Goal: Transaction & Acquisition: Book appointment/travel/reservation

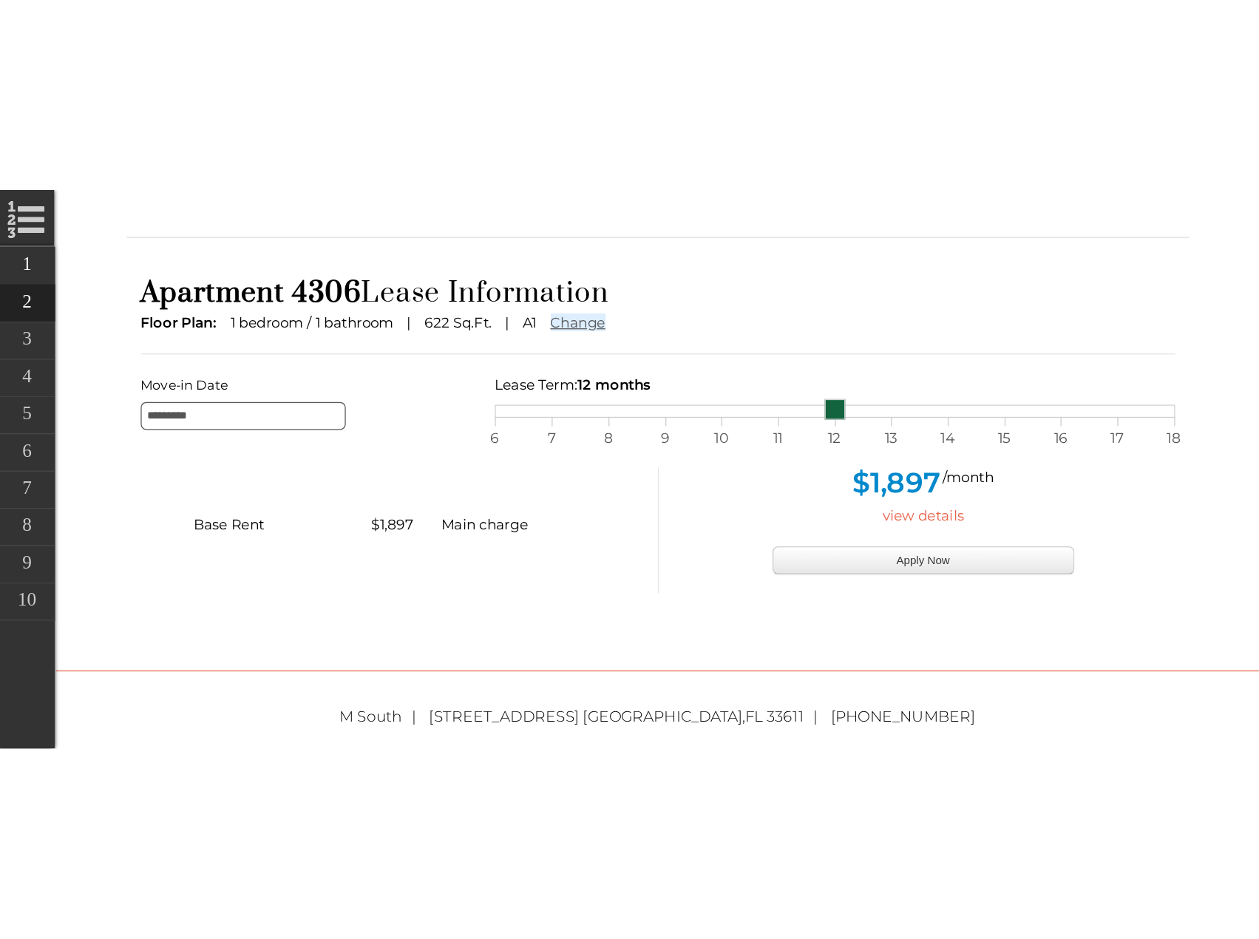
scroll to position [58, 0]
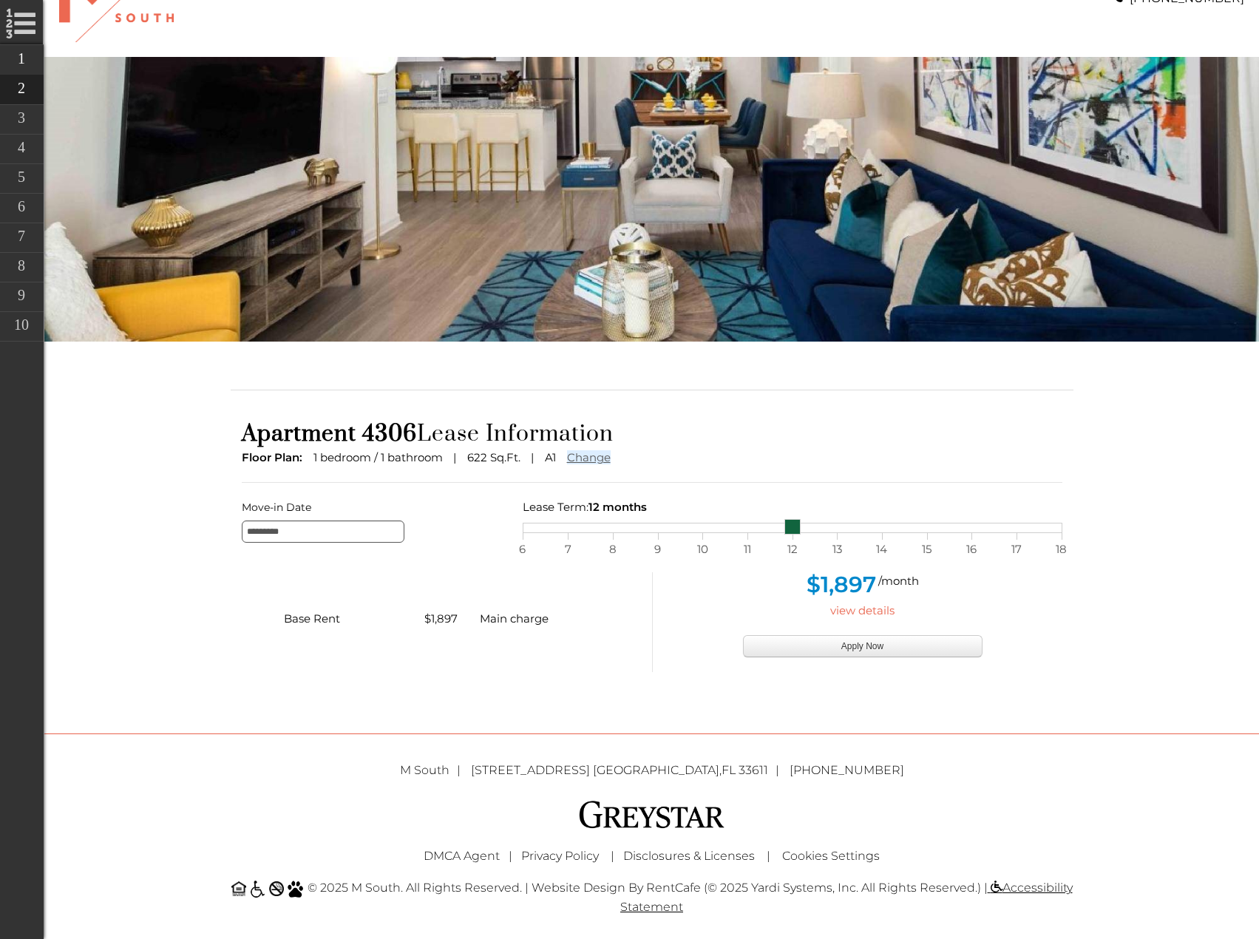
click at [238, 412] on div "Apartment 4306 Lease Information Floor Plan: 1 bedroom / 1 bathroom [STREET_ADD…" at bounding box center [652, 546] width 843 height 282
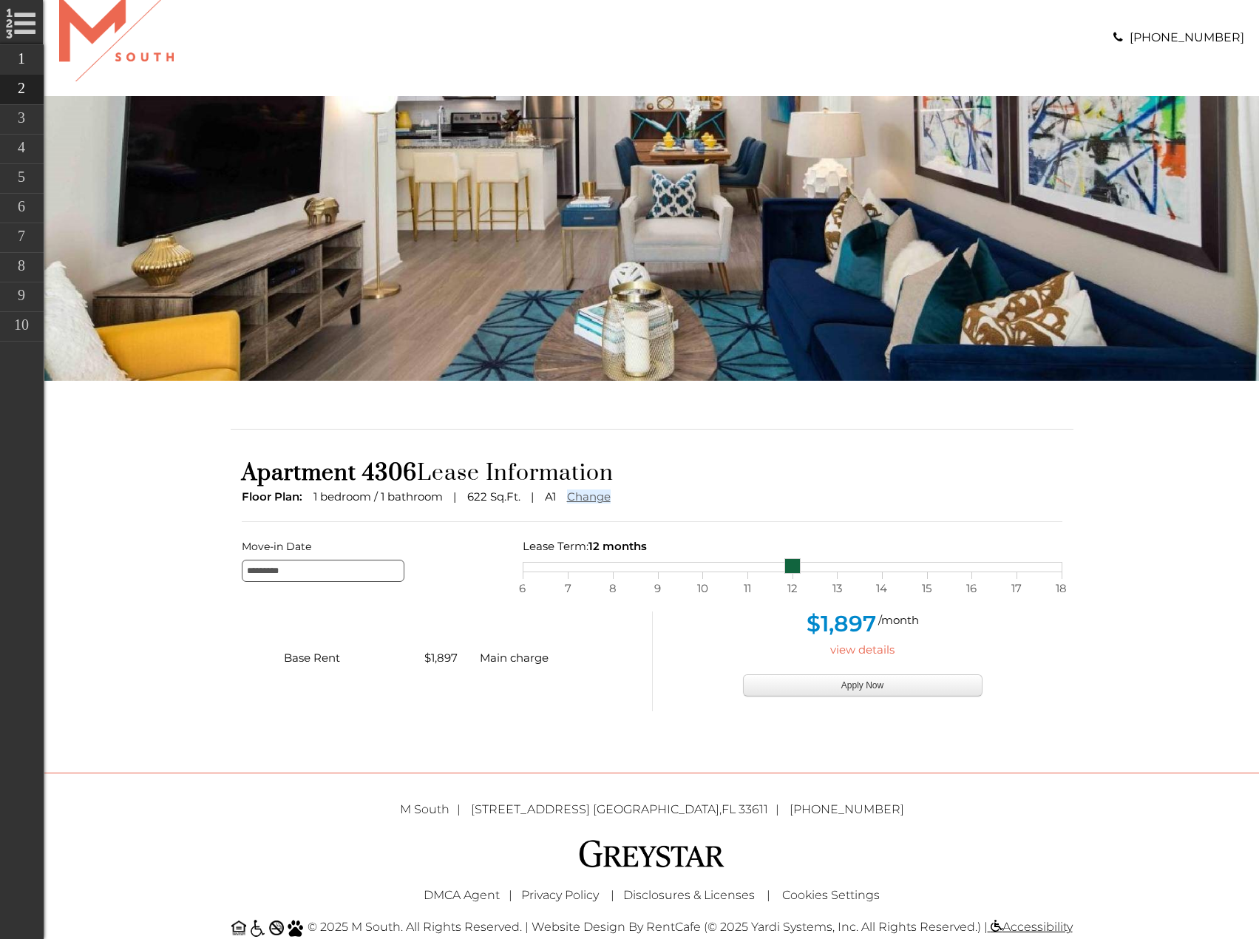
scroll to position [0, 0]
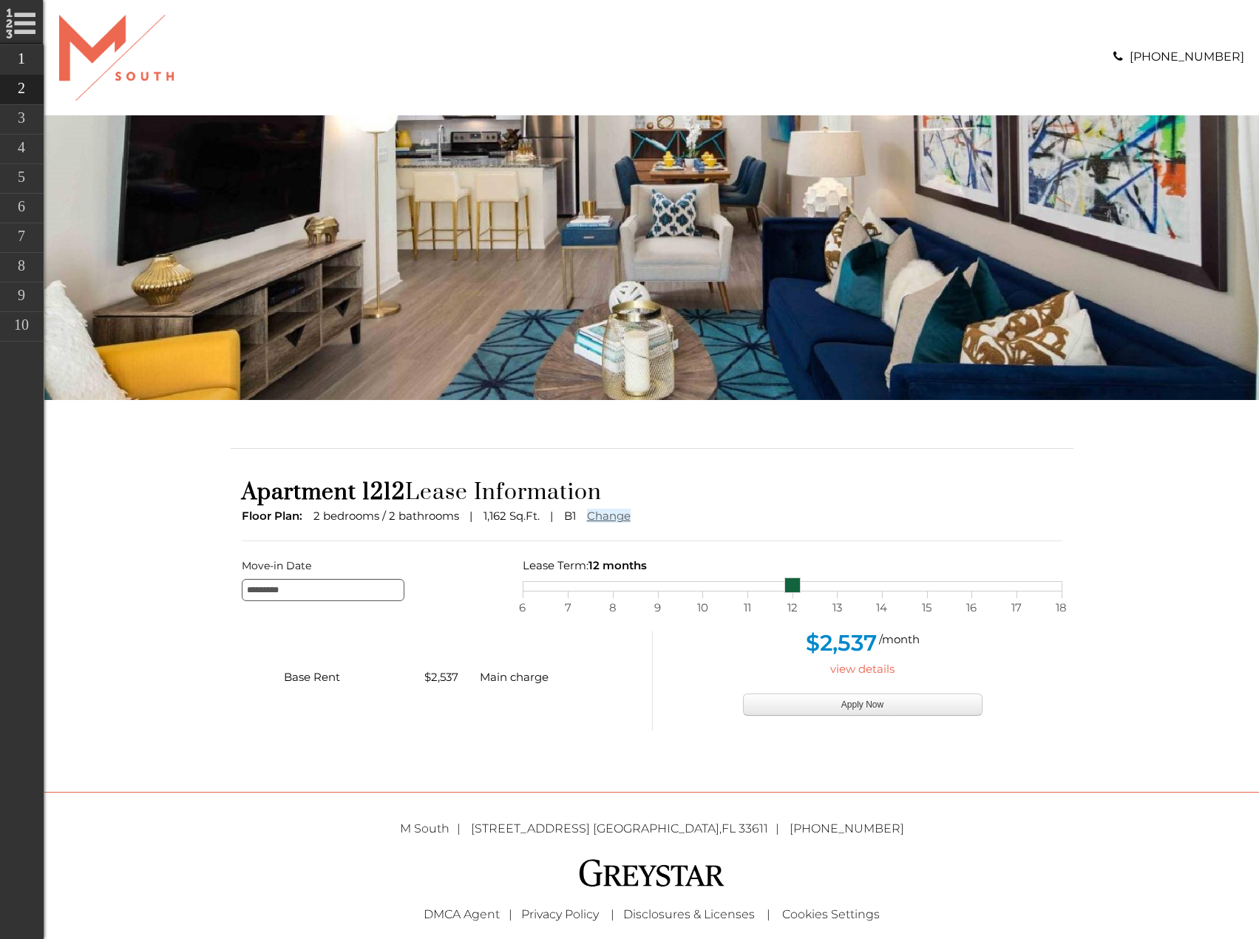
click at [198, 382] on img "banner" at bounding box center [651, 257] width 1214 height 285
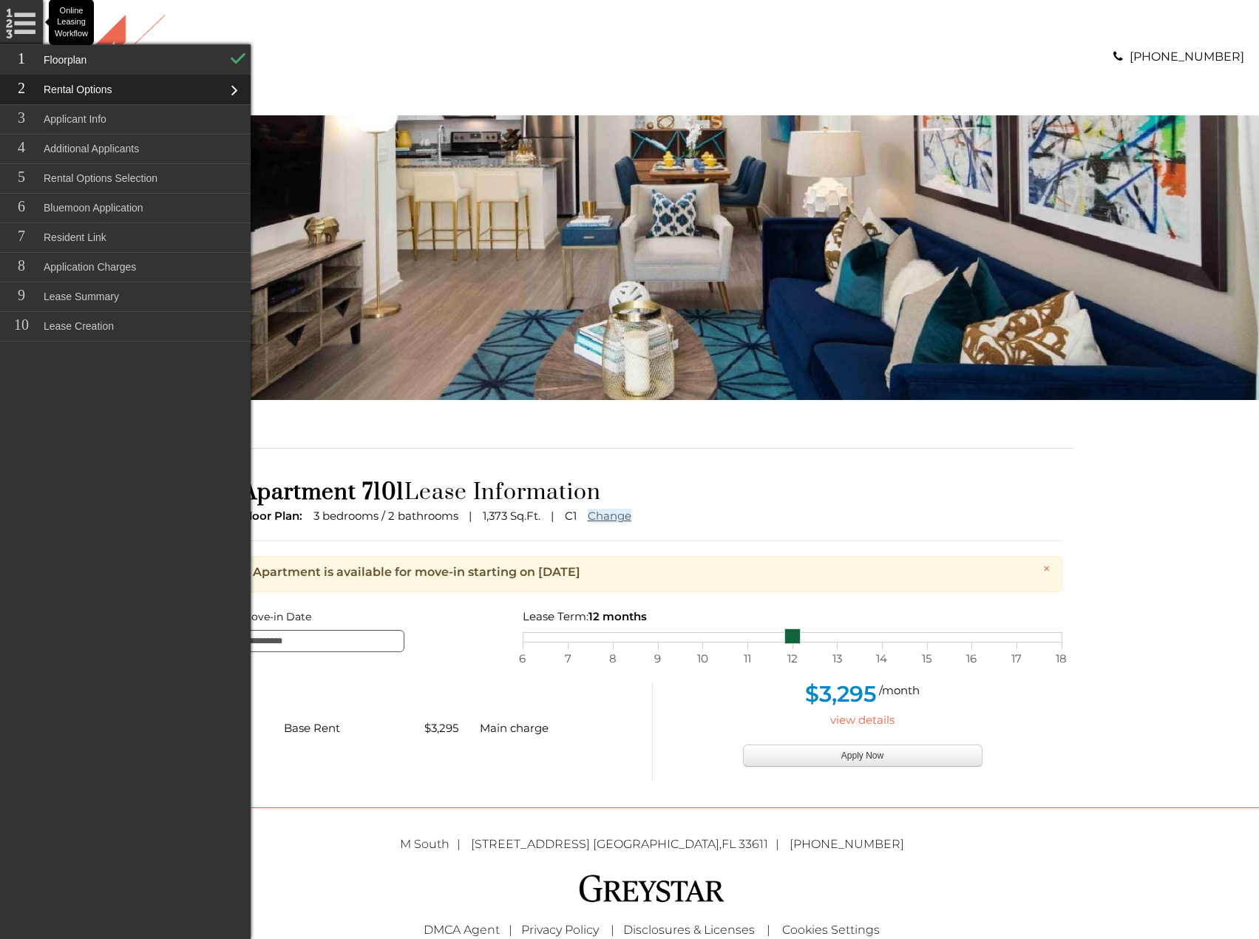
click at [447, 442] on div "Email Quote Summary Property Utility Invoices Apartment Summary Edit Apartment …" at bounding box center [652, 437] width 843 height 52
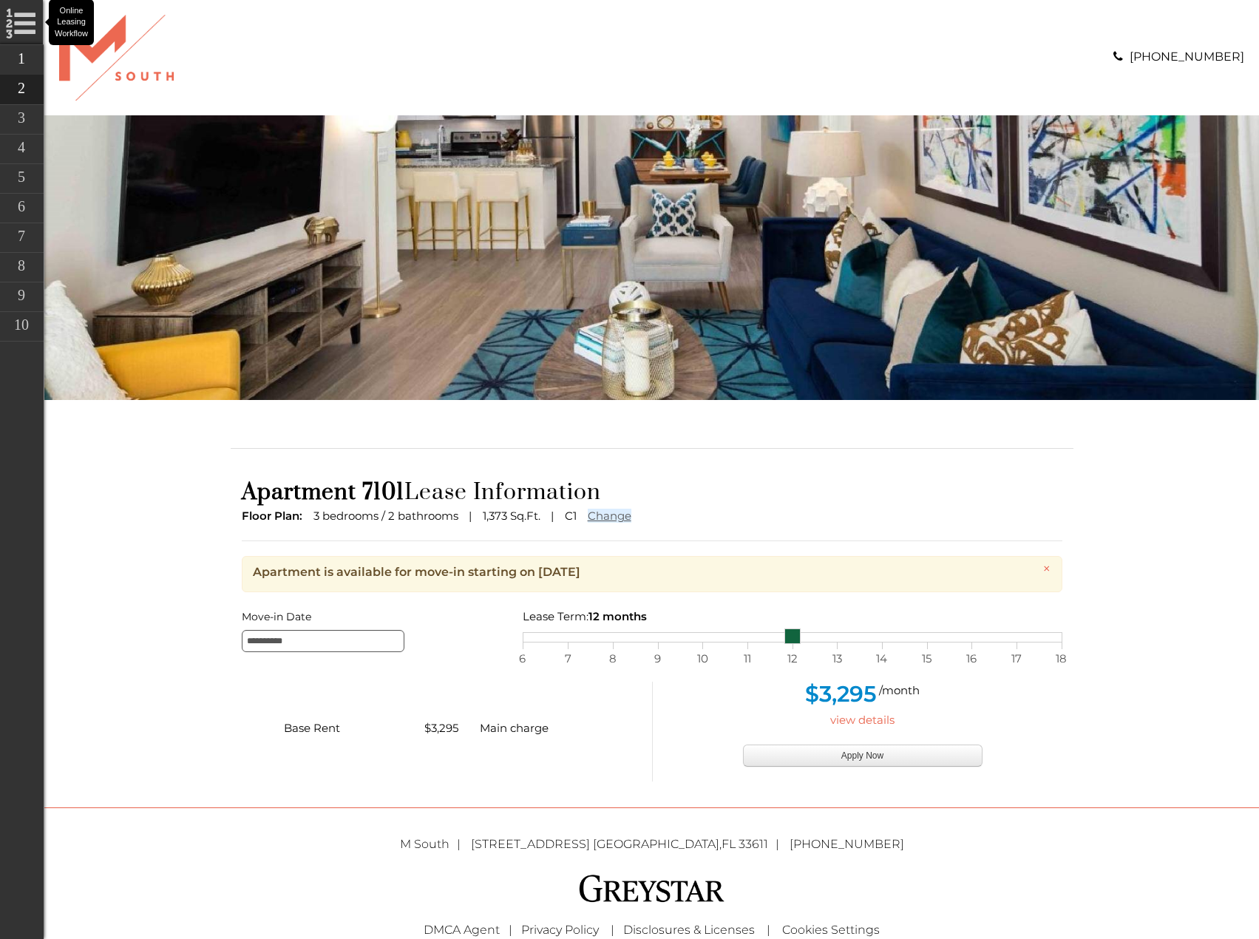
scroll to position [28, 0]
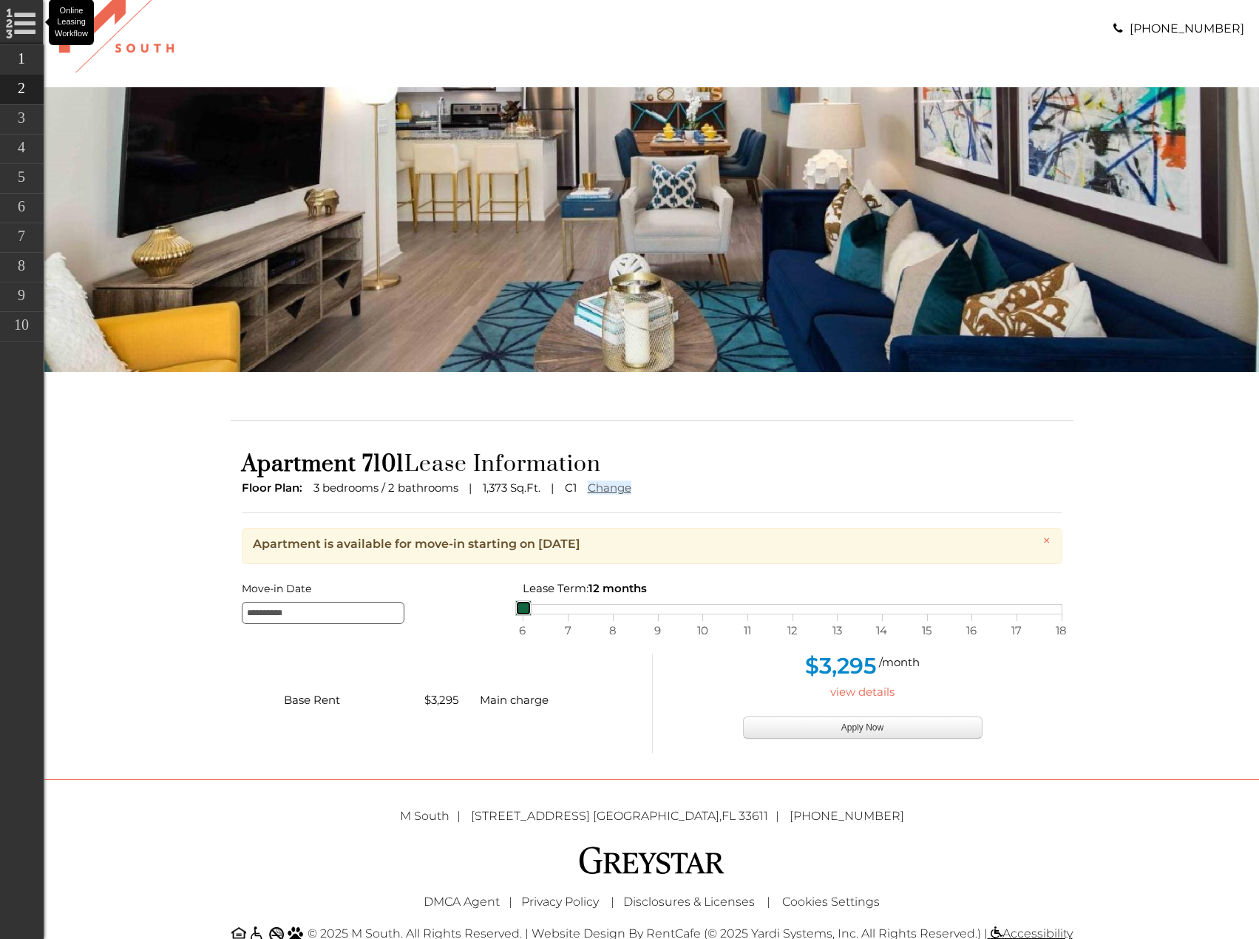
drag, startPoint x: 790, startPoint y: 609, endPoint x: 494, endPoint y: 600, distance: 295.7
click at [494, 442] on div "**********" at bounding box center [652, 601] width 843 height 45
click at [452, 442] on div "Base Rent $3,295 Main charge" at bounding box center [441, 703] width 421 height 100
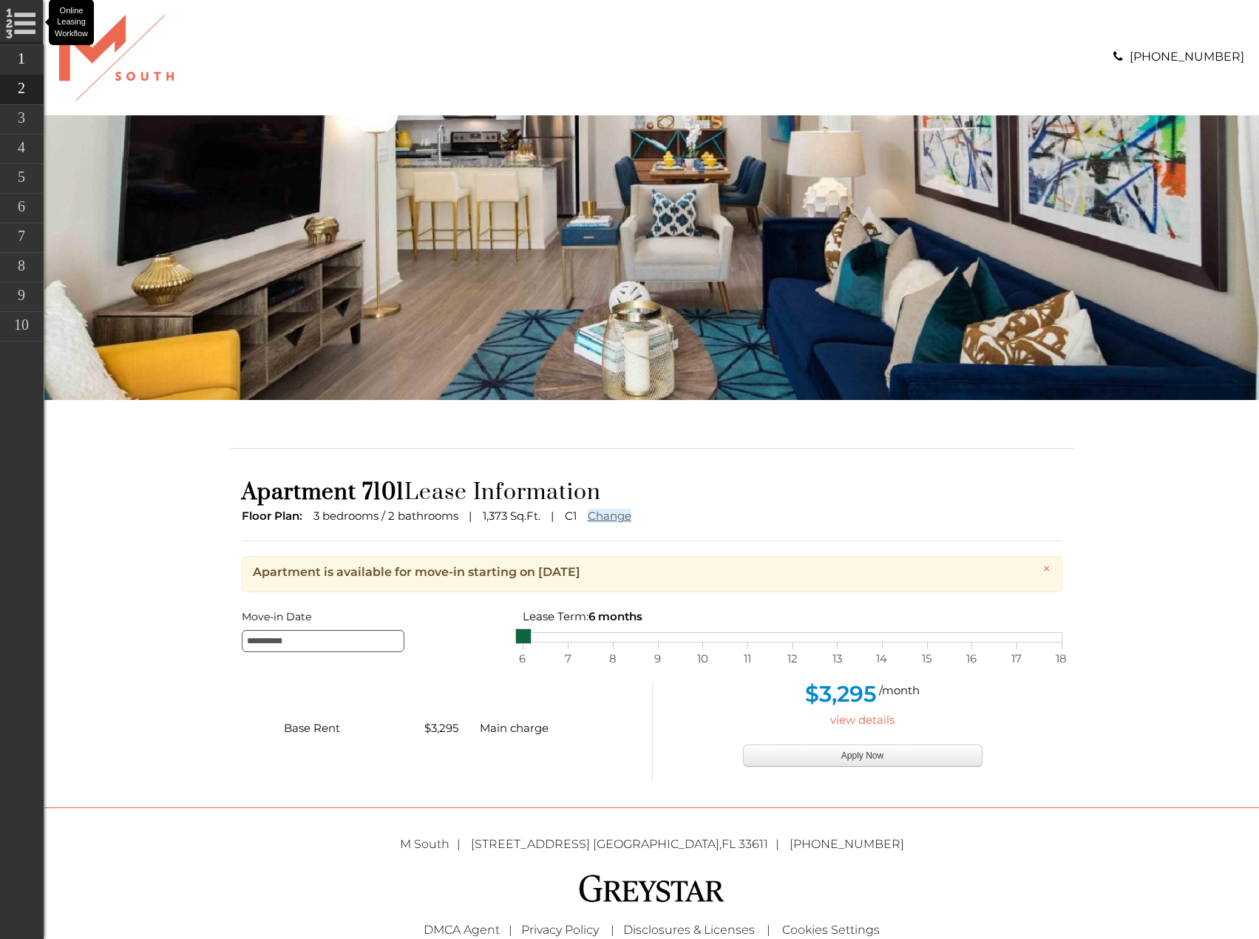
click at [107, 442] on body "Skip Navigation Call us : (813) 570-8014 Online Leasing Workflow Online Leasing…" at bounding box center [651, 469] width 1214 height 939
click at [16, 38] on link "Online Leasing Workflow" at bounding box center [21, 22] width 44 height 44
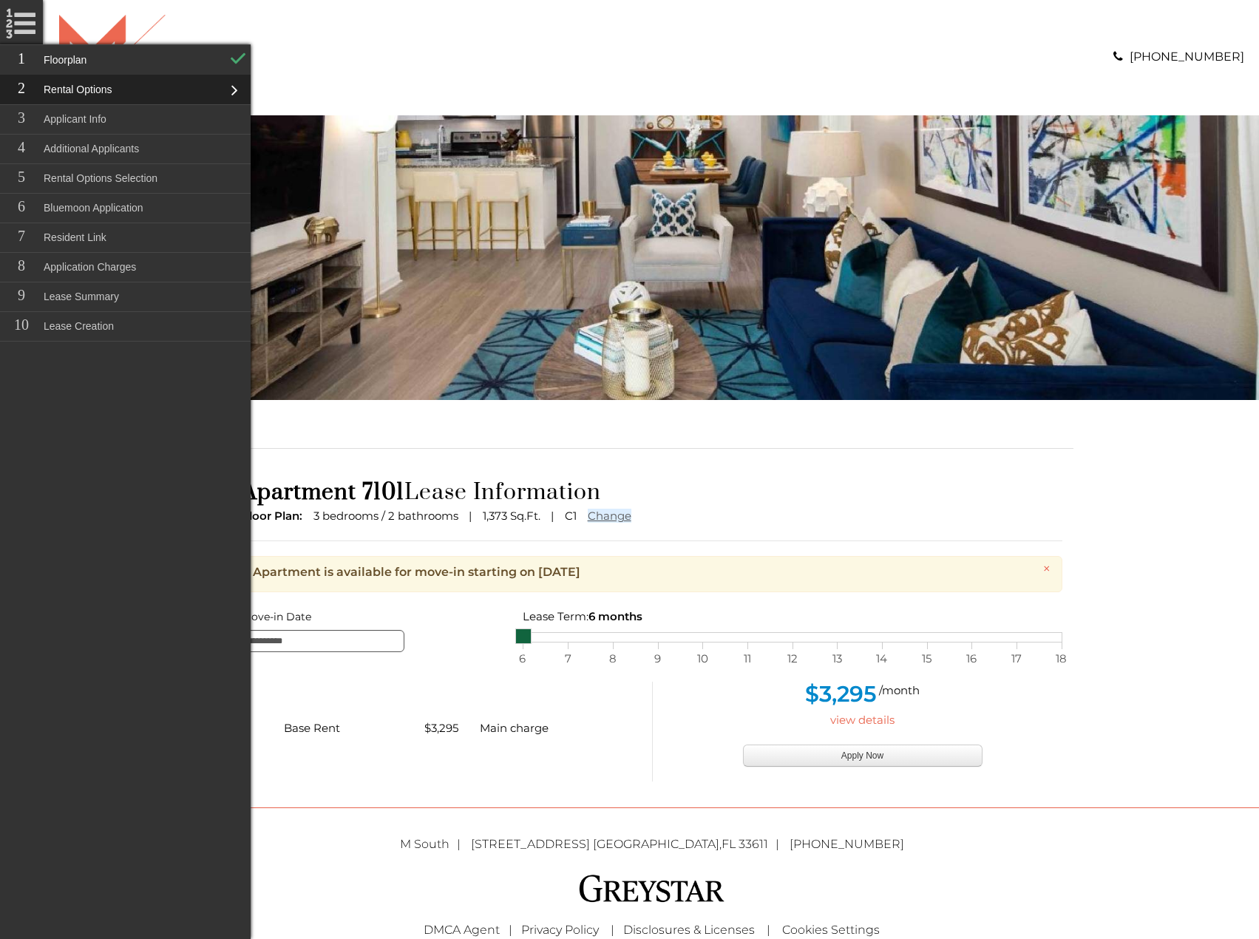
click at [315, 82] on div at bounding box center [347, 58] width 577 height 86
